Goal: Book appointment/travel/reservation

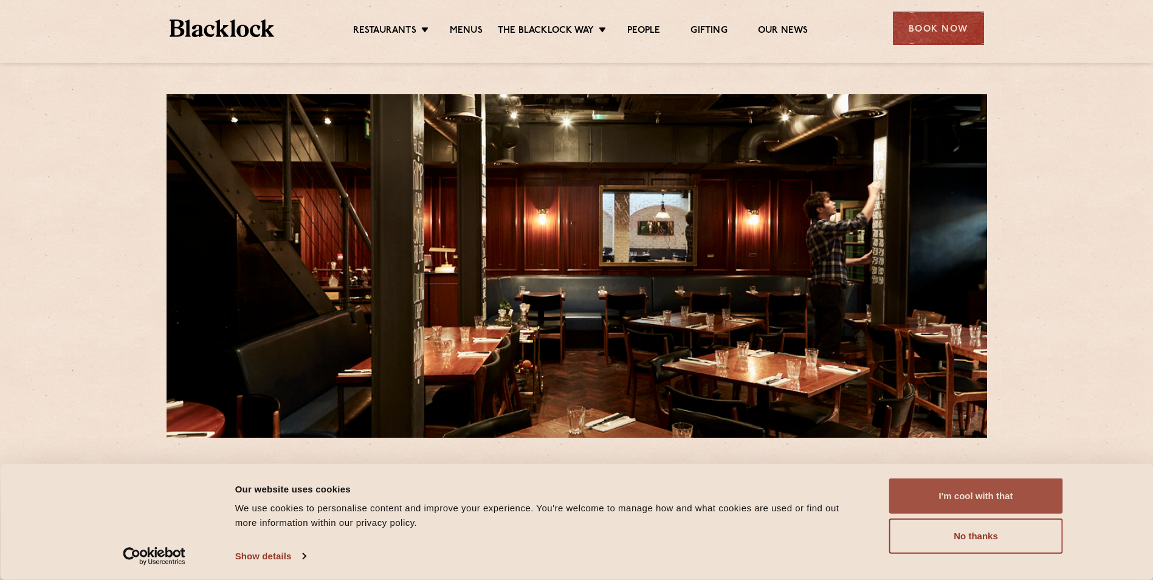
click at [975, 504] on button "I'm cool with that" at bounding box center [976, 495] width 174 height 35
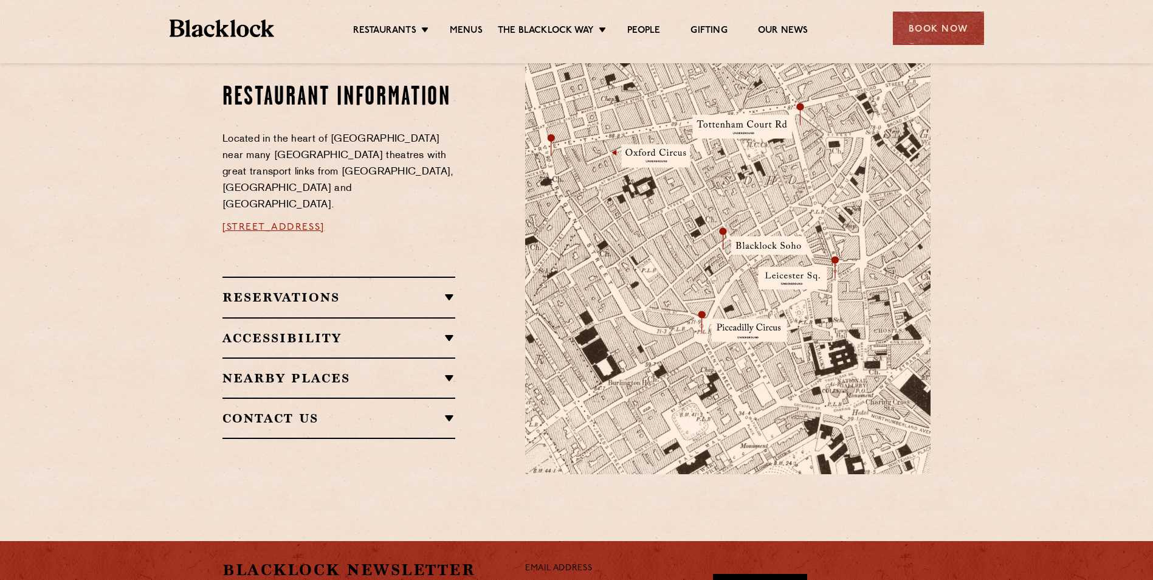
scroll to position [668, 0]
click at [447, 289] on h2 "Reservations" at bounding box center [338, 296] width 233 height 15
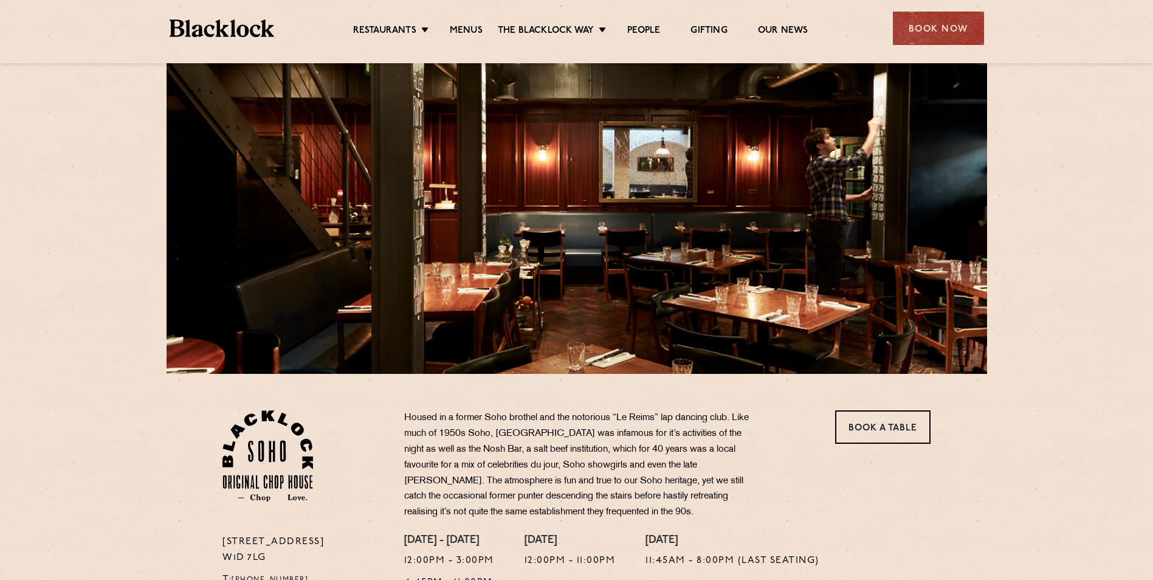
scroll to position [0, 0]
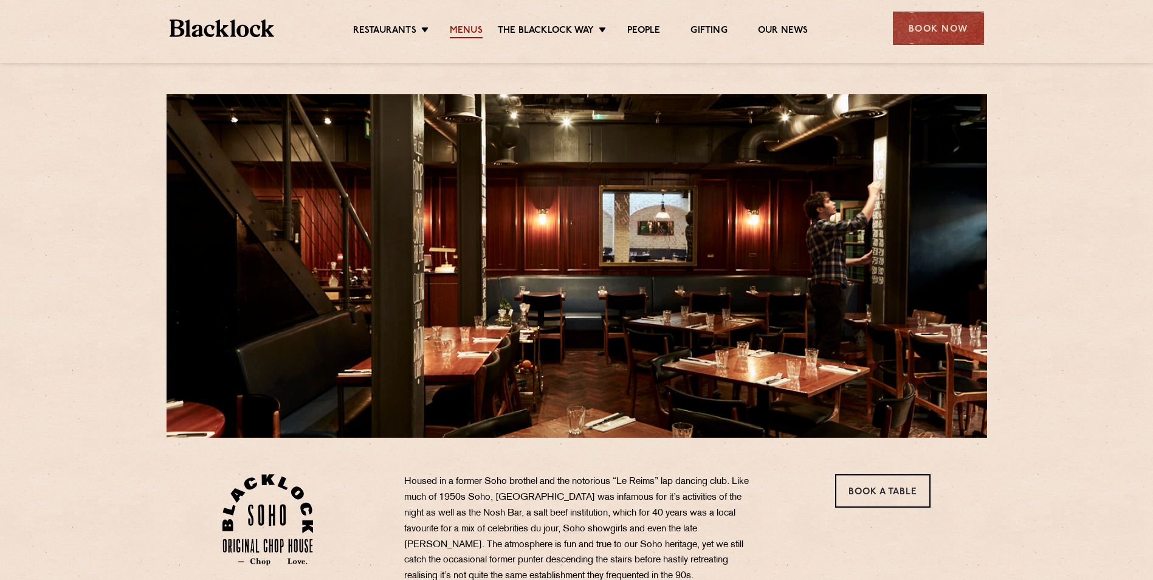
click at [463, 32] on link "Menus" at bounding box center [466, 31] width 33 height 13
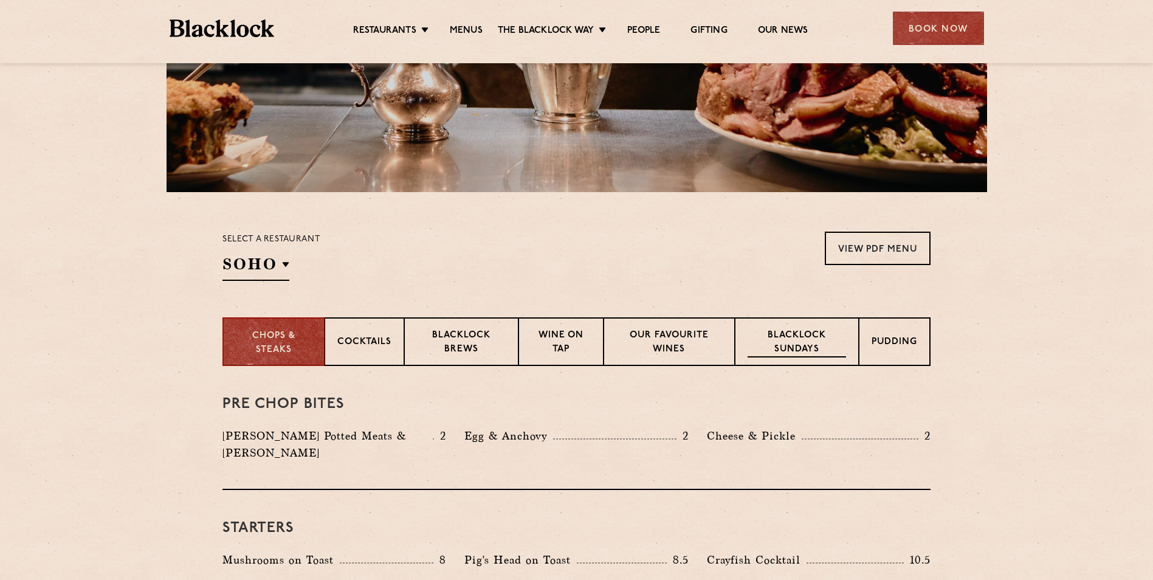
scroll to position [122, 0]
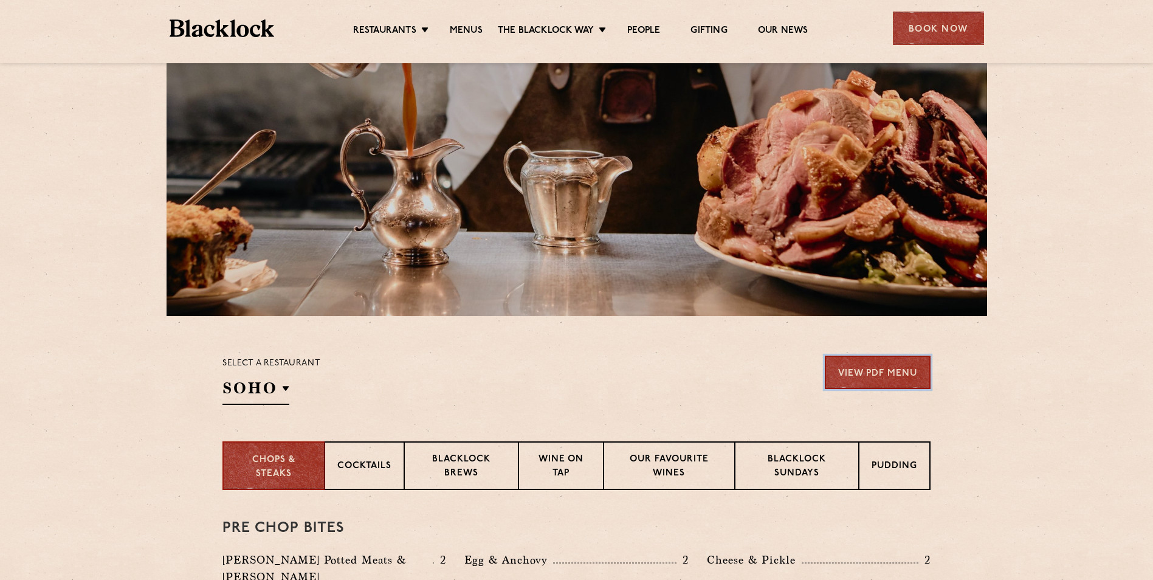
click at [893, 373] on link "View PDF Menu" at bounding box center [878, 372] width 106 height 33
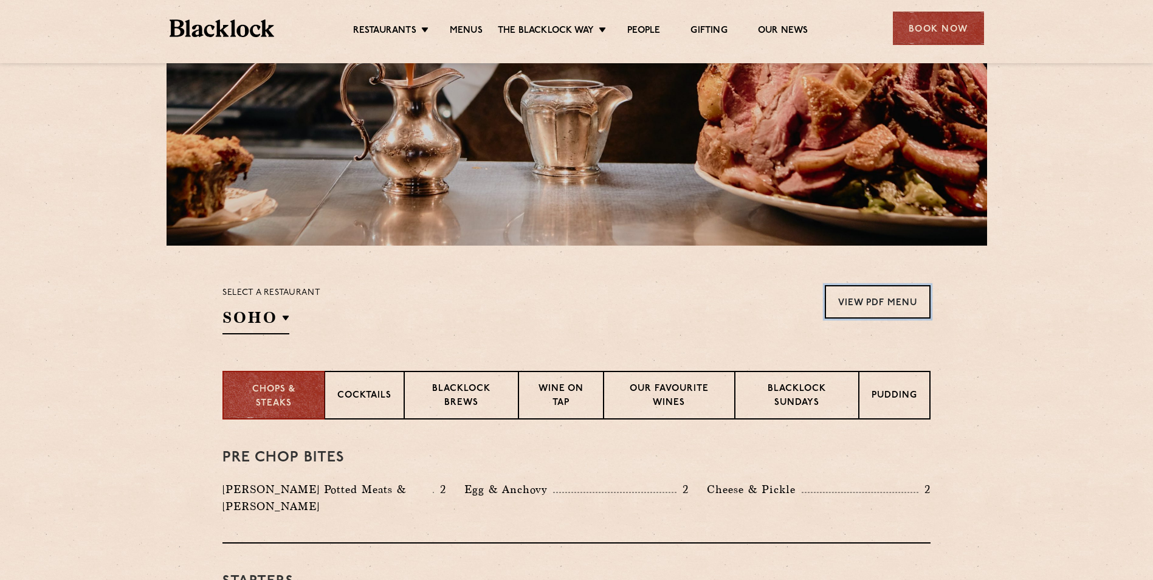
scroll to position [304, 0]
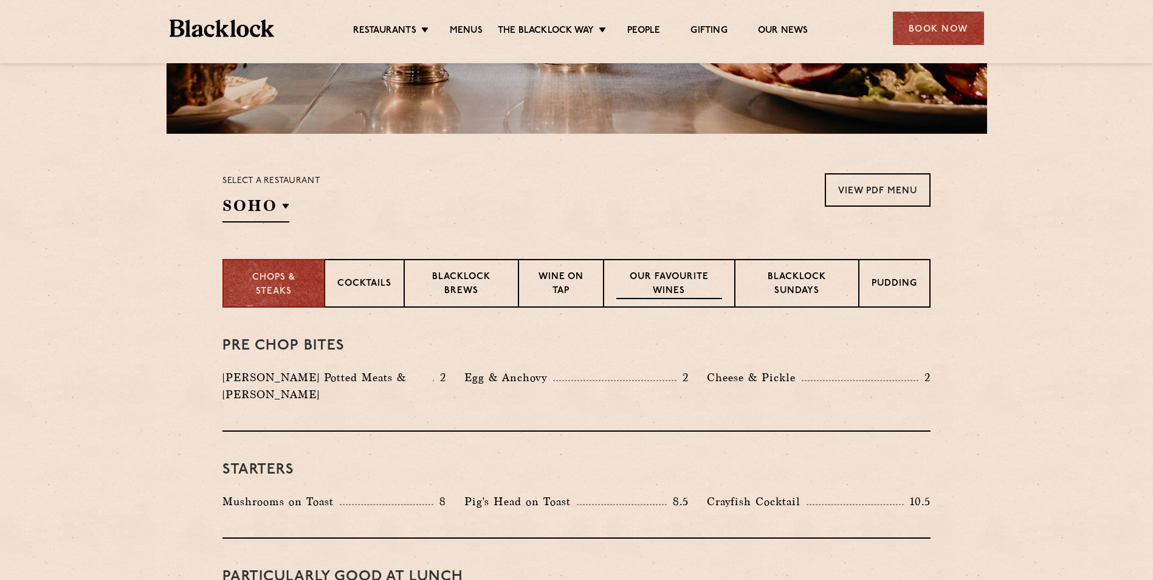
click at [642, 283] on p "Our favourite wines" at bounding box center [668, 284] width 105 height 29
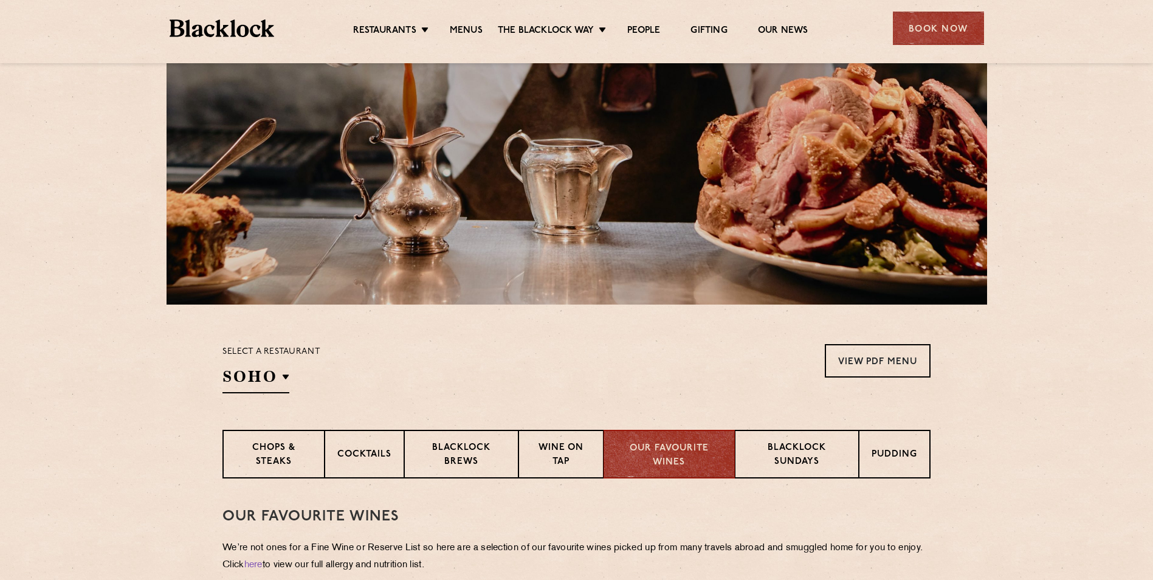
scroll to position [122, 0]
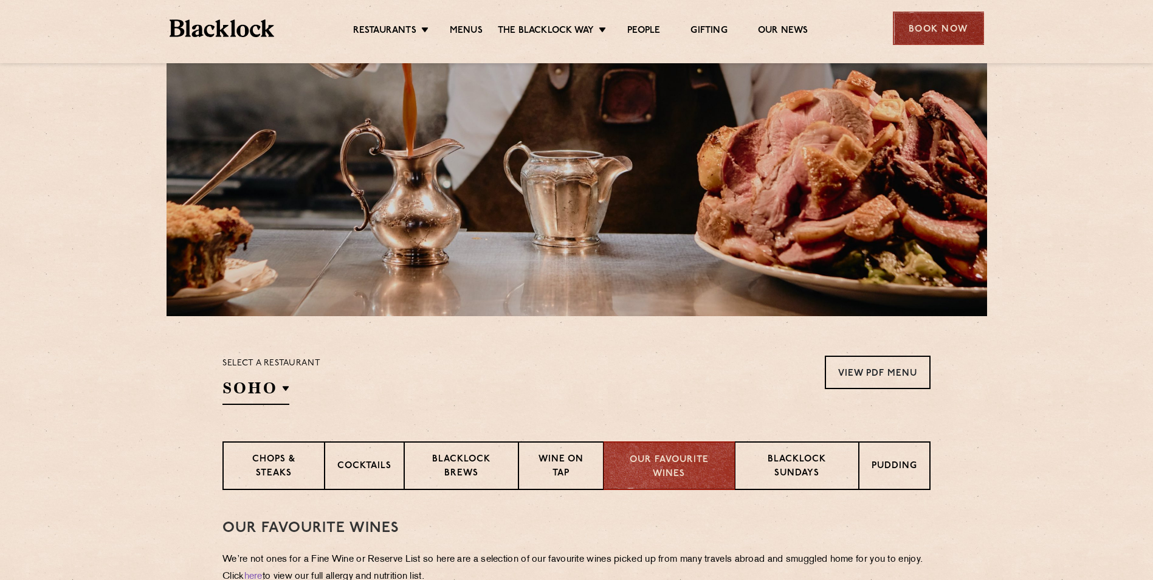
click at [935, 27] on div "Book Now" at bounding box center [938, 28] width 91 height 33
